Goal: Transaction & Acquisition: Purchase product/service

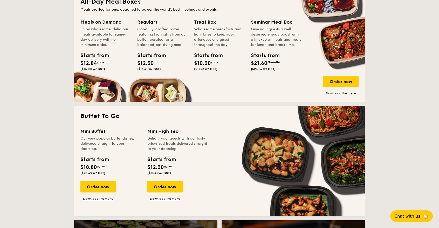
scroll to position [376, 0]
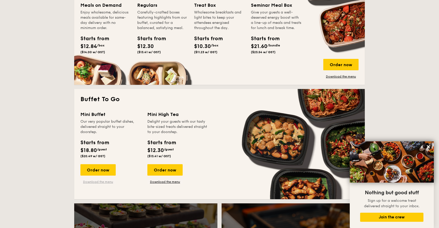
click at [108, 183] on link "Download the menu" at bounding box center [98, 182] width 35 height 4
click at [101, 170] on div "Order now" at bounding box center [98, 169] width 35 height 11
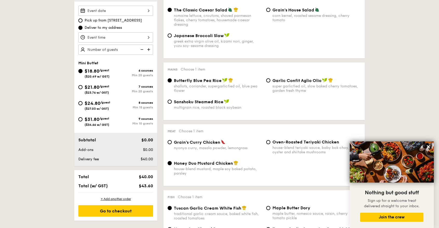
scroll to position [145, 0]
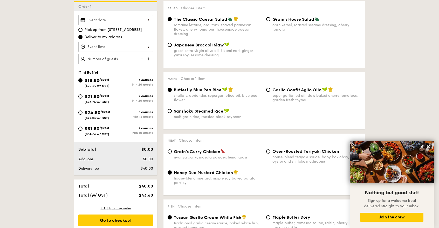
click at [148, 58] on img at bounding box center [149, 59] width 8 height 10
type input "30 guests"
click at [149, 47] on input "Smoked Mesquite Whole Chicken brined in our in-house blend of herbs and spices,…" at bounding box center [115, 47] width 75 height 10
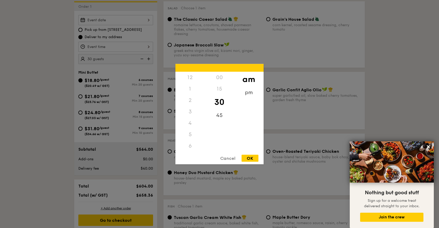
scroll to position [57, 0]
click at [190, 102] on div "7" at bounding box center [190, 100] width 29 height 11
drag, startPoint x: 188, startPoint y: 117, endPoint x: 190, endPoint y: 137, distance: 19.7
click at [190, 139] on div "12 1 2 3 4 5 6 7 8 9 10 11" at bounding box center [190, 111] width 29 height 79
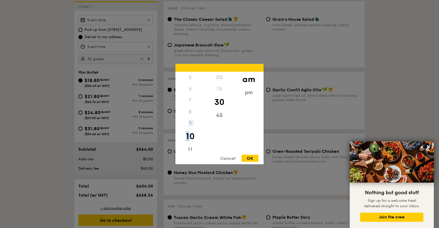
drag, startPoint x: 205, startPoint y: 118, endPoint x: 207, endPoint y: 100, distance: 17.8
click at [207, 100] on div "00 15 30 45" at bounding box center [219, 111] width 29 height 79
click at [195, 99] on div "7" at bounding box center [190, 100] width 29 height 11
drag, startPoint x: 205, startPoint y: 109, endPoint x: 205, endPoint y: 94, distance: 15.6
click at [205, 93] on div "00 15 30 45" at bounding box center [219, 111] width 29 height 79
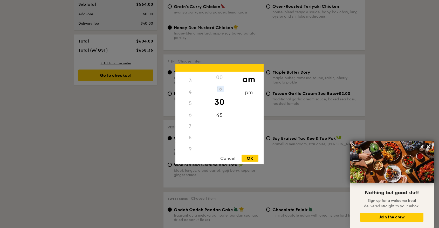
scroll to position [0, 0]
click at [248, 91] on div "pm" at bounding box center [248, 94] width 29 height 15
click at [190, 100] on div "7" at bounding box center [190, 101] width 29 height 15
click at [220, 79] on div "00" at bounding box center [219, 79] width 29 height 15
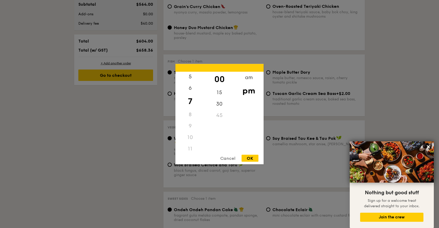
click at [251, 158] on div "OK" at bounding box center [250, 158] width 17 height 7
type input "7:00PM"
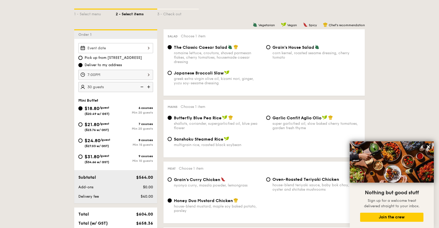
scroll to position [116, 0]
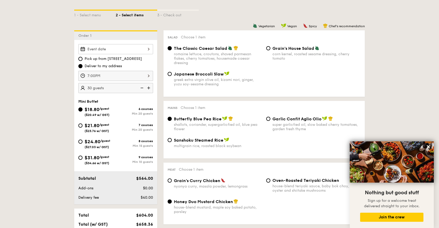
click at [206, 73] on span "Japanese Broccoli Slaw" at bounding box center [199, 74] width 50 height 5
click at [172, 73] on input "Japanese Broccoli Slaw greek extra virgin olive oil, kizami [PERSON_NAME], yuzu…" at bounding box center [170, 74] width 4 height 4
radio input "true"
click at [208, 49] on span "The Classic Caesar Salad" at bounding box center [201, 48] width 54 height 5
click at [172, 49] on input "The Classic Caesar Salad romaine lettuce, croutons, shaved parmesan flakes, che…" at bounding box center [170, 48] width 4 height 4
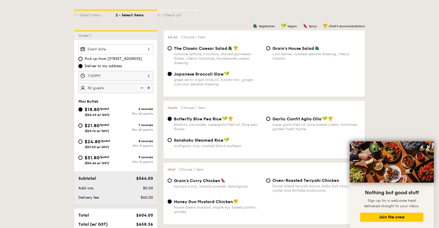
radio input "true"
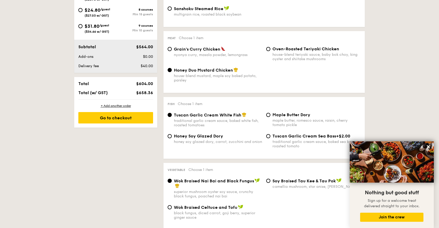
scroll to position [261, 0]
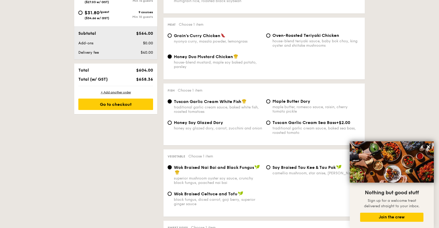
click at [207, 38] on div "Grain's Curry Chicken nyonya curry, masala powder, lemongrass" at bounding box center [218, 38] width 88 height 11
click at [172, 38] on input "Grain's Curry Chicken nyonya curry, masala powder, lemongrass" at bounding box center [170, 36] width 4 height 4
radio input "true"
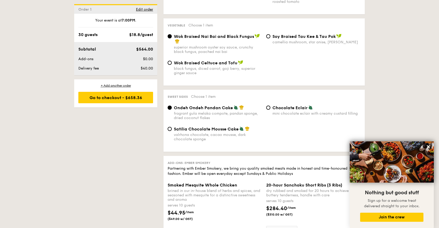
scroll to position [407, 0]
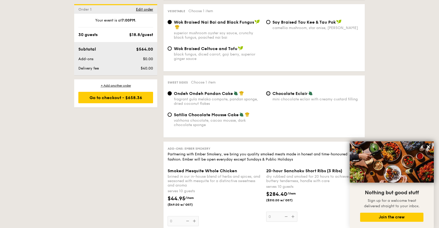
click at [266, 94] on input "Chocolate Eclair mini chocolate eclair with creamy custard filling" at bounding box center [268, 93] width 4 height 4
radio input "true"
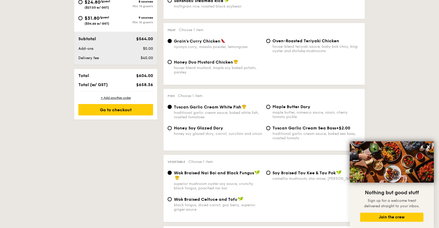
scroll to position [261, 0]
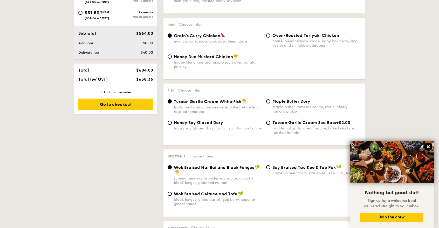
click at [430, 146] on icon at bounding box center [428, 147] width 5 height 5
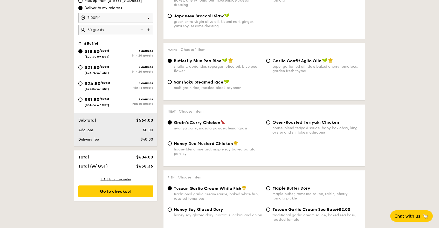
scroll to position [145, 0]
